Goal: Task Accomplishment & Management: Manage account settings

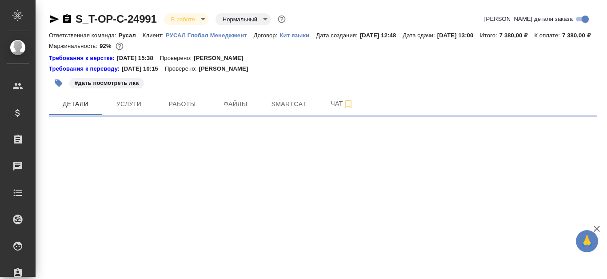
select select "RU"
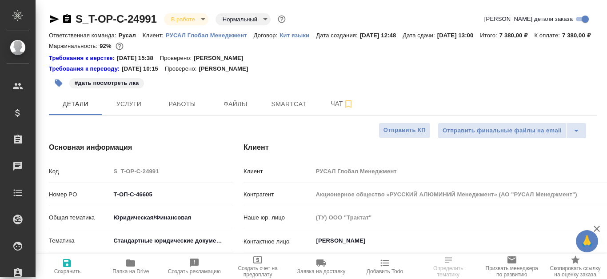
type textarea "x"
type input "[PERSON_NAME]"
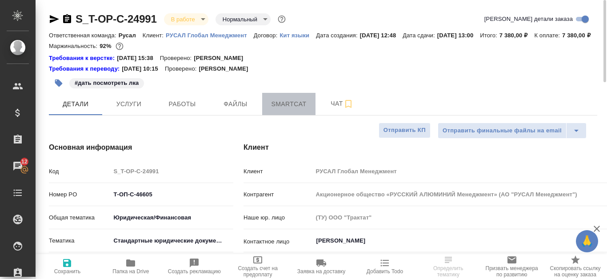
click at [291, 110] on span "Smartcat" at bounding box center [289, 104] width 43 height 11
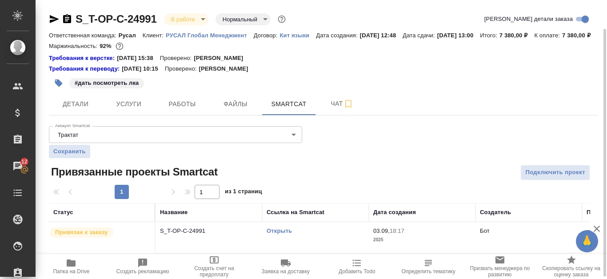
scroll to position [15, 0]
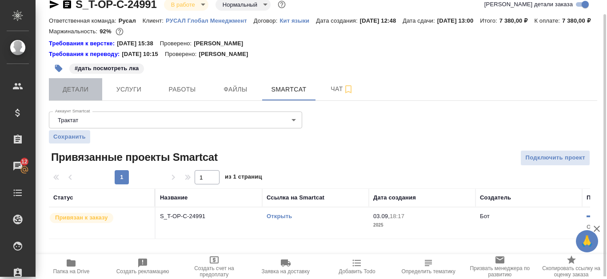
click at [83, 95] on span "Детали" at bounding box center [75, 89] width 43 height 11
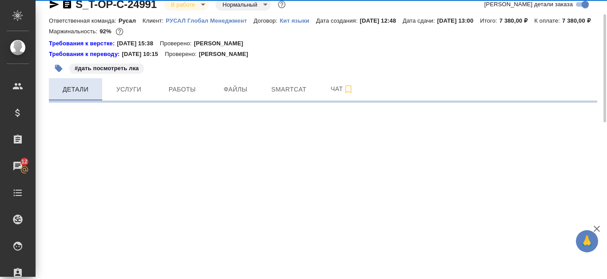
select select "RU"
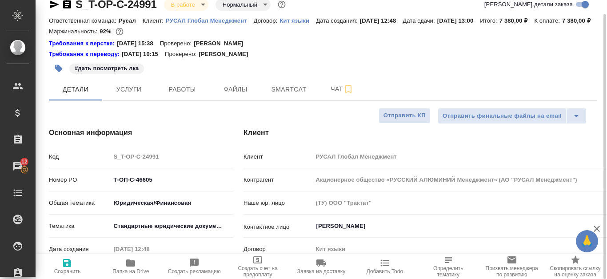
type textarea "x"
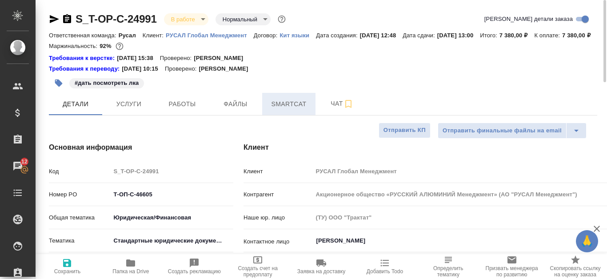
click at [304, 110] on span "Smartcat" at bounding box center [289, 104] width 43 height 11
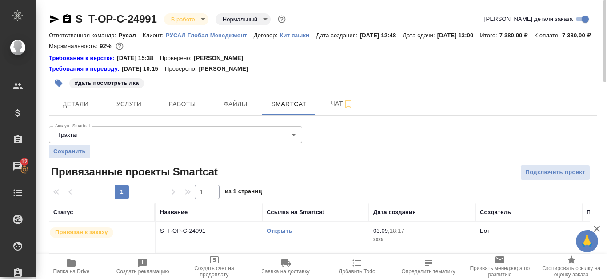
click at [284, 234] on link "Открыть" at bounding box center [279, 231] width 25 height 7
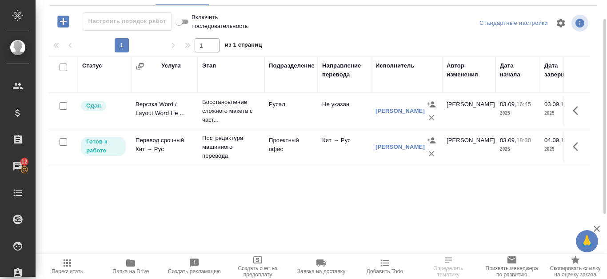
scroll to position [76, 0]
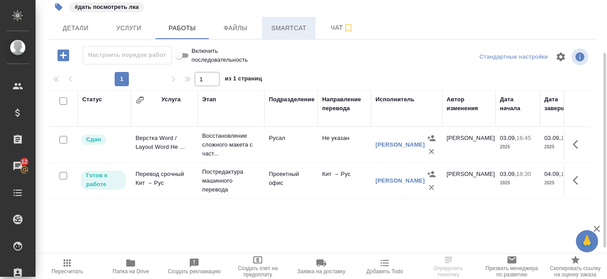
click at [297, 34] on span "Smartcat" at bounding box center [289, 28] width 43 height 11
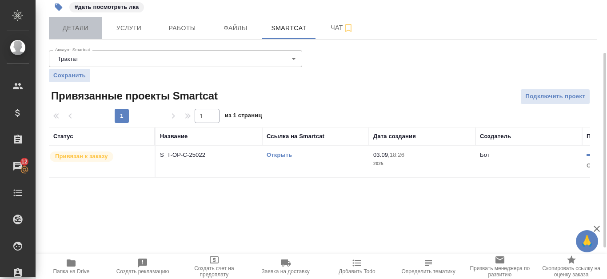
click at [92, 34] on span "Детали" at bounding box center [75, 28] width 43 height 11
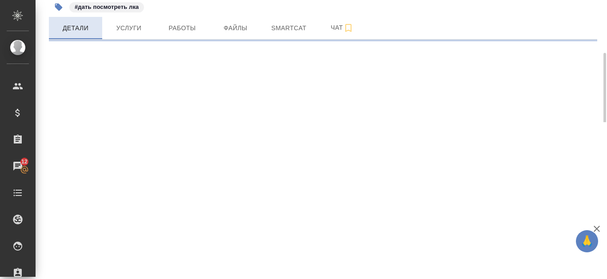
select select "RU"
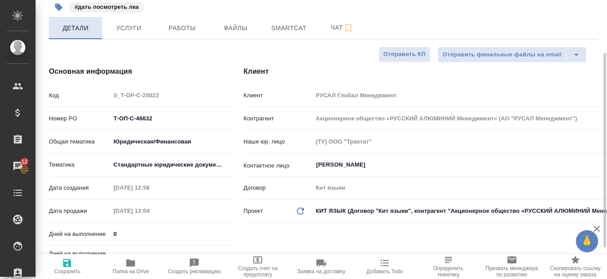
type textarea "x"
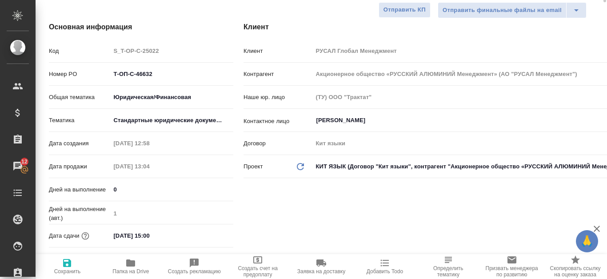
scroll to position [32, 0]
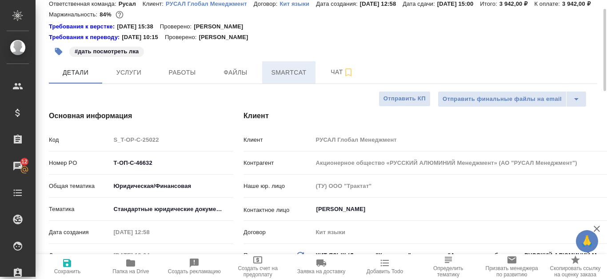
click at [298, 78] on span "Smartcat" at bounding box center [289, 72] width 43 height 11
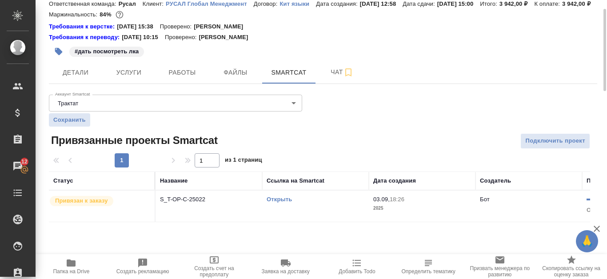
click at [290, 203] on link "Открыть" at bounding box center [279, 199] width 25 height 7
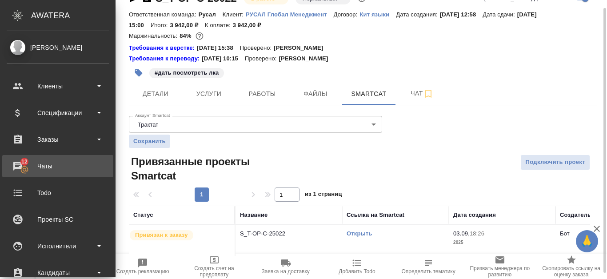
scroll to position [15, 0]
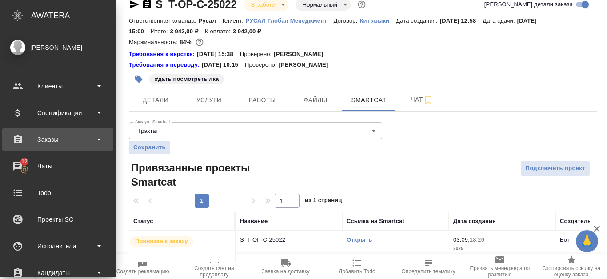
click at [54, 138] on div "Заказы" at bounding box center [58, 139] width 102 height 13
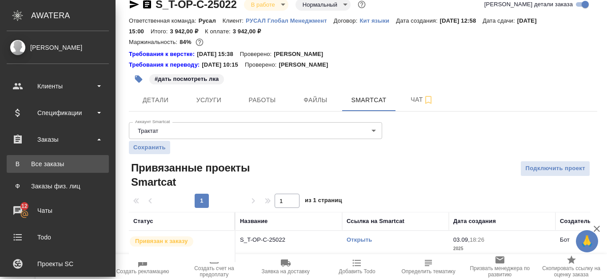
click at [56, 161] on div "Все заказы" at bounding box center [57, 164] width 93 height 9
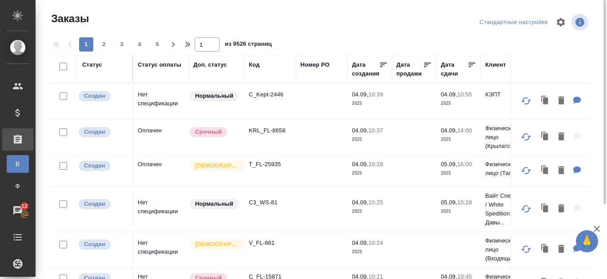
click at [260, 62] on div "Код" at bounding box center [254, 64] width 11 height 9
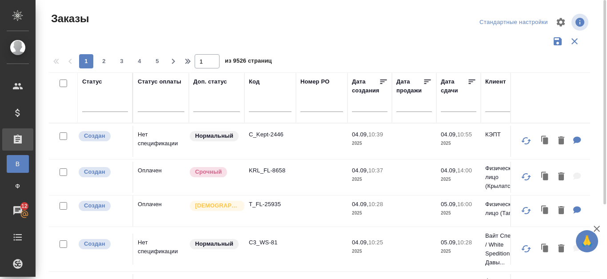
click at [257, 105] on input "text" at bounding box center [270, 106] width 43 height 11
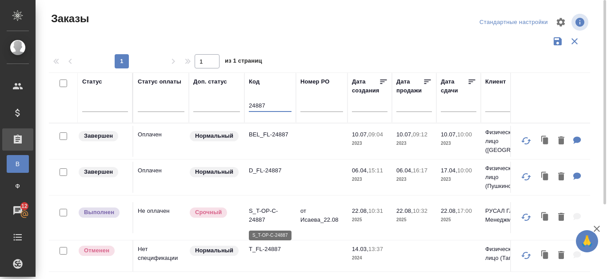
type input "24887"
click at [266, 213] on p "S_T-OP-C-24887" at bounding box center [270, 216] width 43 height 18
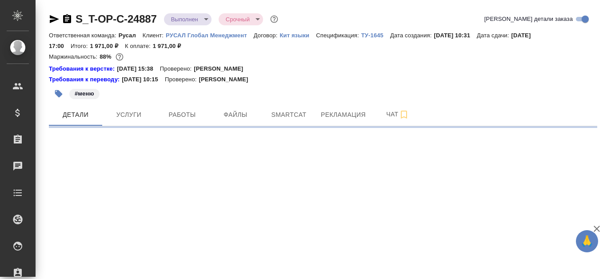
select select "RU"
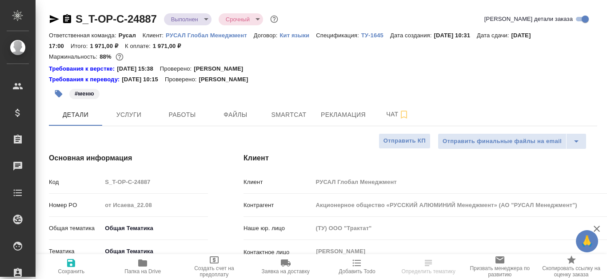
type textarea "x"
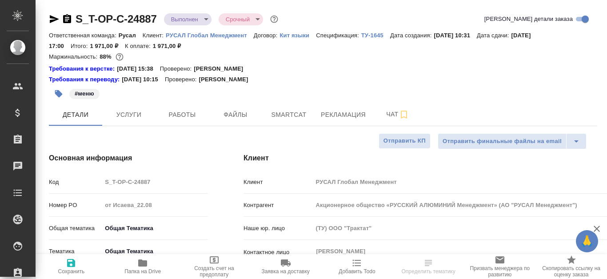
type textarea "x"
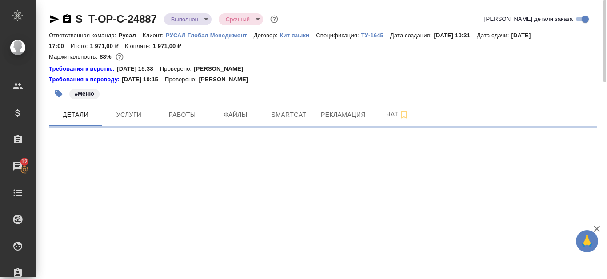
select select "RU"
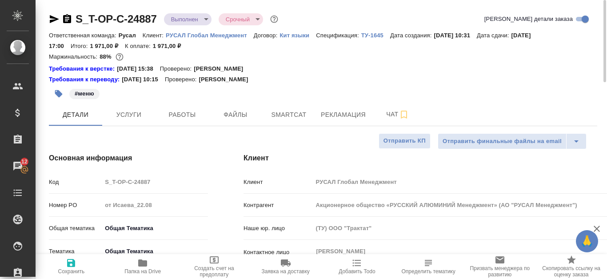
type textarea "x"
drag, startPoint x: 91, startPoint y: 47, endPoint x: 120, endPoint y: 47, distance: 28.9
click at [120, 47] on p "1 971,00 ₽" at bounding box center [107, 46] width 35 height 7
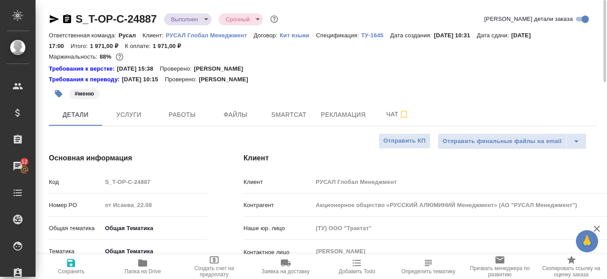
click at [259, 54] on div "Маржинальность: 88%" at bounding box center [323, 57] width 549 height 12
drag, startPoint x: 91, startPoint y: 47, endPoint x: 113, endPoint y: 47, distance: 22.2
click at [113, 47] on p "1 971,00 ₽" at bounding box center [107, 46] width 35 height 7
copy p "1 971,00"
type textarea "x"
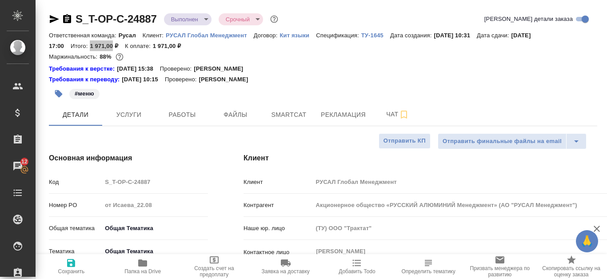
type textarea "x"
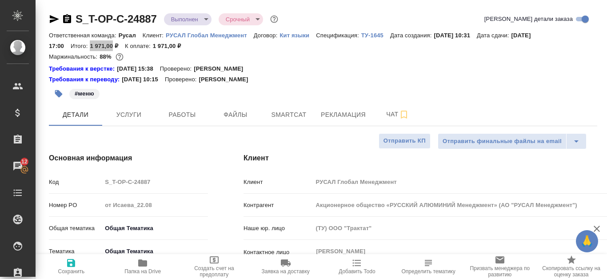
type textarea "x"
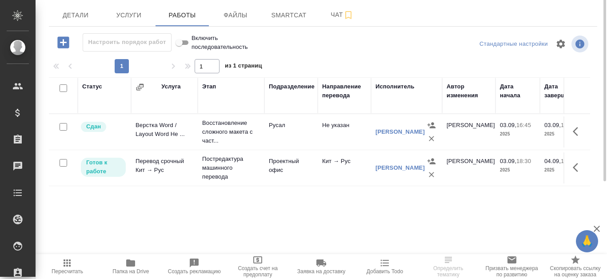
scroll to position [44, 0]
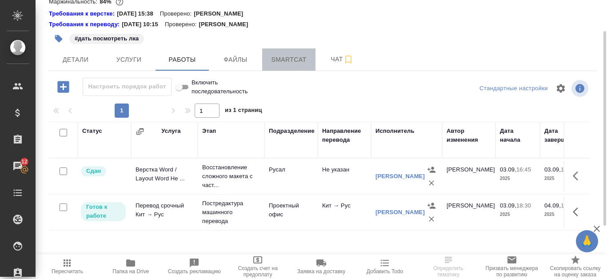
click at [279, 61] on button "Smartcat" at bounding box center [288, 59] width 53 height 22
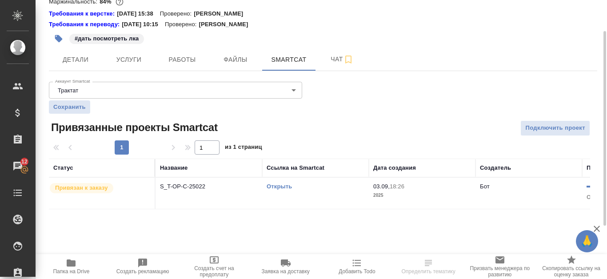
click at [278, 190] on link "Открыть" at bounding box center [279, 186] width 25 height 7
